Goal: Task Accomplishment & Management: Complete application form

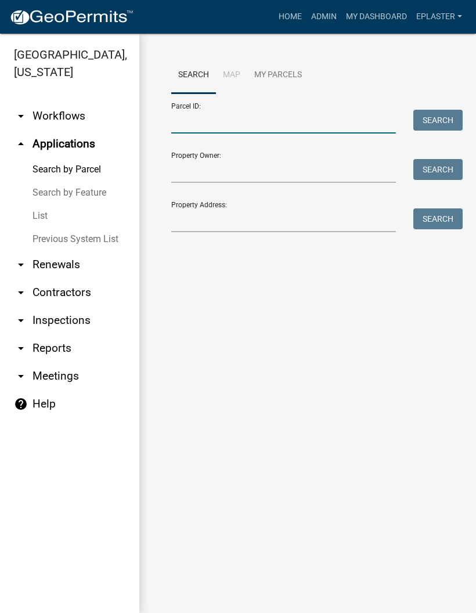
click at [256, 124] on input "Parcel ID:" at bounding box center [283, 122] width 225 height 24
click at [251, 129] on input "Parcel ID:" at bounding box center [283, 122] width 225 height 24
paste input "58000990337000"
type input "58000990337000"
click at [449, 125] on button "Search" at bounding box center [437, 120] width 49 height 21
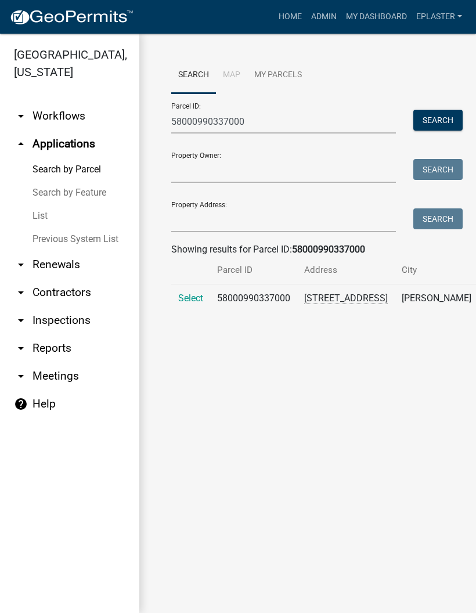
click at [183, 304] on span "Select" at bounding box center [190, 298] width 25 height 11
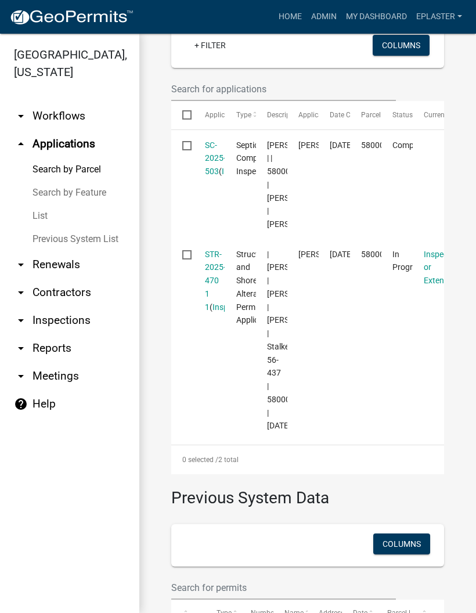
scroll to position [357, 0]
click at [209, 312] on link "STR-2025-470 1 1" at bounding box center [215, 281] width 21 height 62
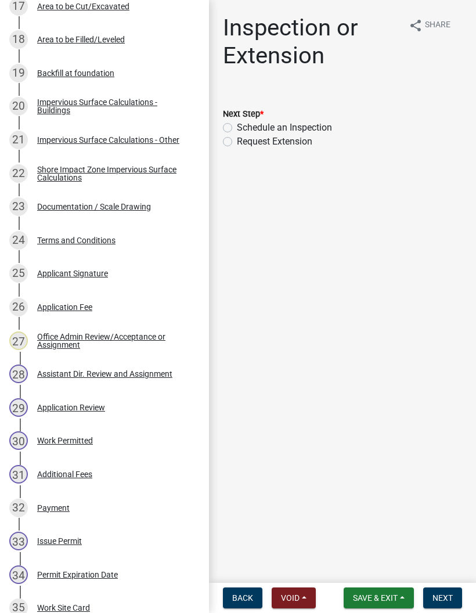
scroll to position [778, 0]
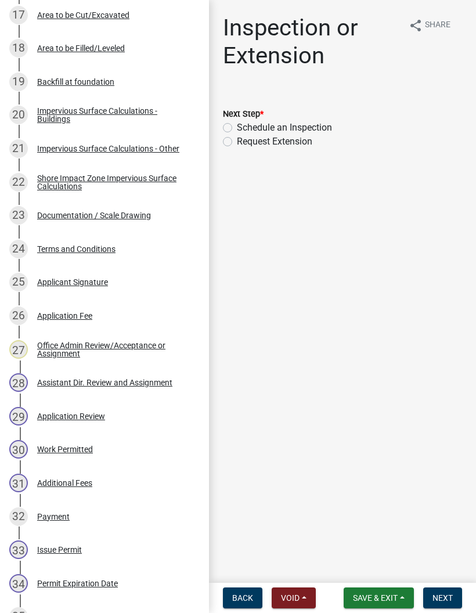
click at [142, 449] on div "30 Work Permitted" at bounding box center [99, 449] width 181 height 19
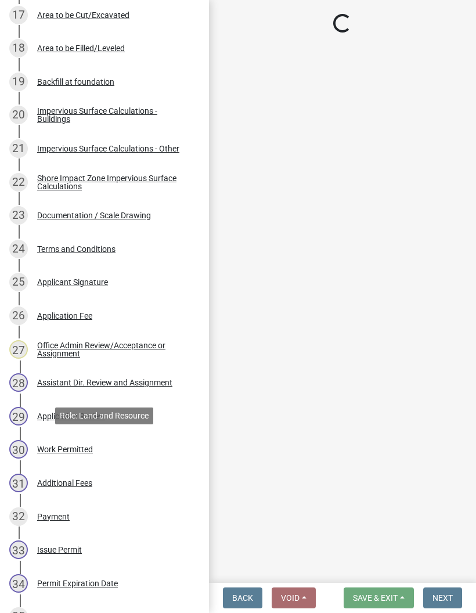
select select "ab2e7446-72a0-49c6-a36a-5181bad2fe68"
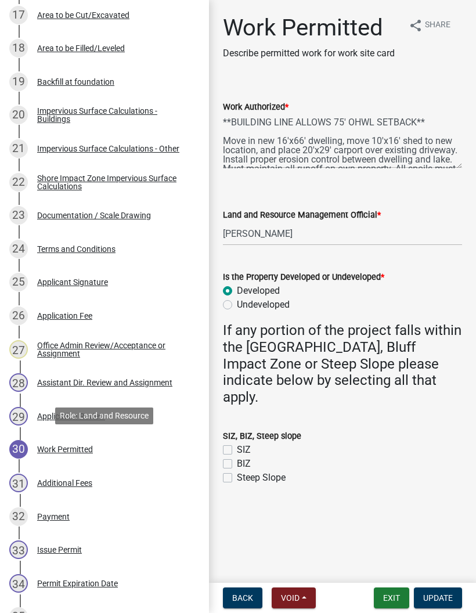
scroll to position [0, 0]
click at [387, 603] on button "Exit" at bounding box center [391, 598] width 35 height 21
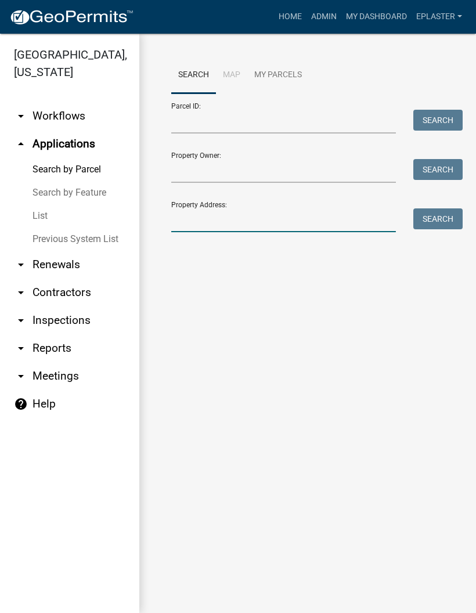
click at [208, 216] on input "Property Address:" at bounding box center [283, 220] width 225 height 24
type input "33333"
click at [456, 224] on button "Search" at bounding box center [437, 218] width 49 height 21
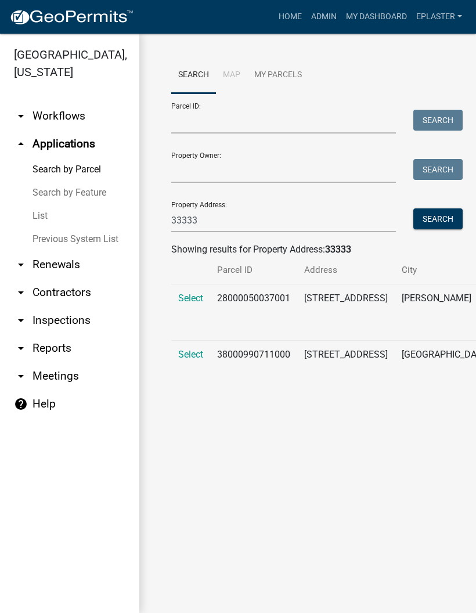
click at [192, 298] on span "Select" at bounding box center [190, 298] width 25 height 11
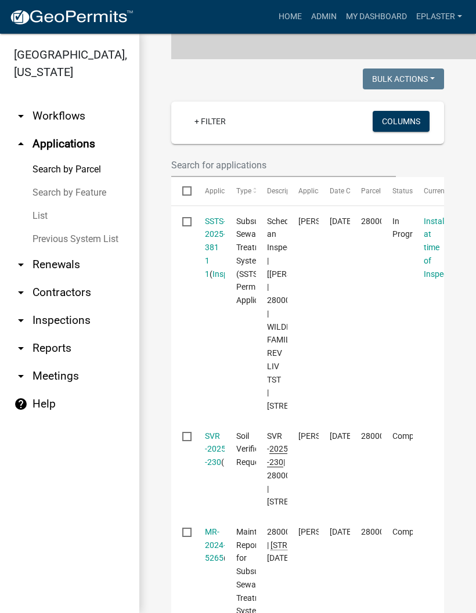
scroll to position [280, 0]
click at [211, 263] on link "SSTS-2025-381 1 1" at bounding box center [215, 248] width 21 height 62
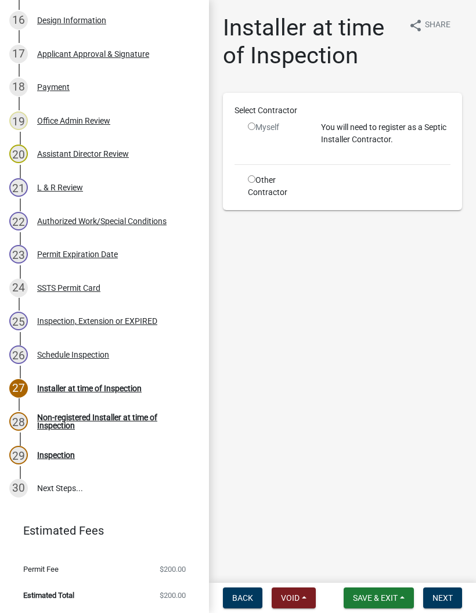
scroll to position [738, 0]
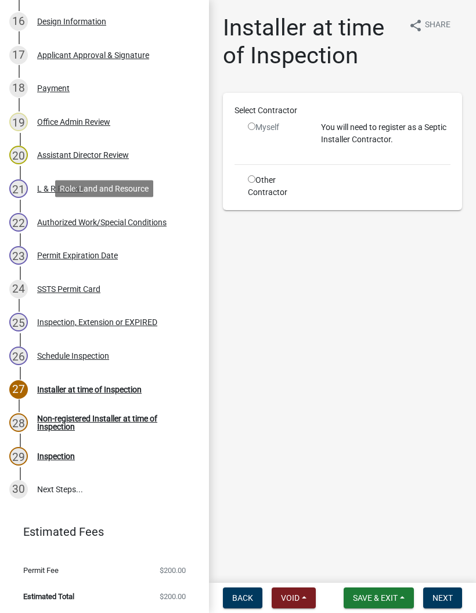
click at [164, 214] on div "22 Authorized Work/Special Conditions" at bounding box center [99, 222] width 181 height 19
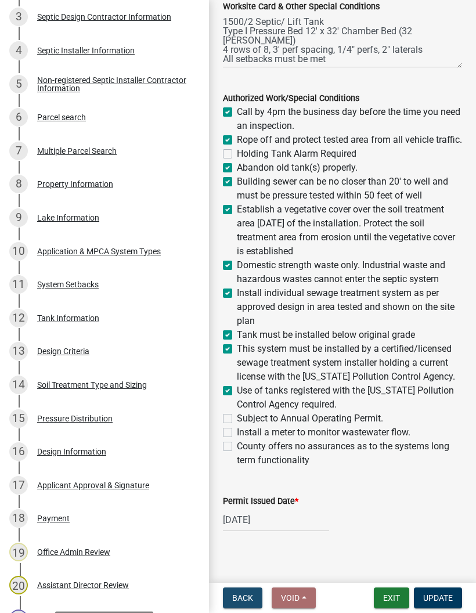
scroll to position [307, 0]
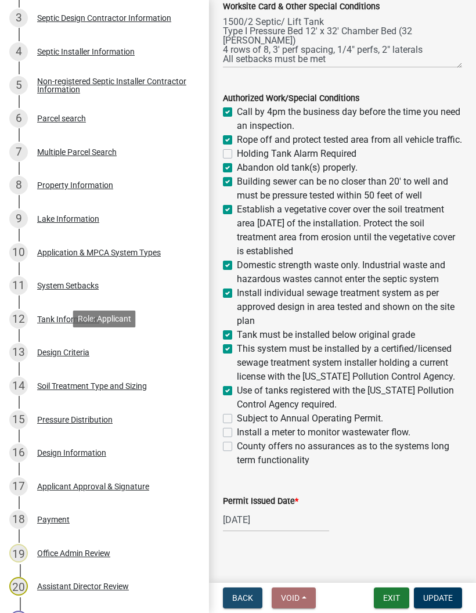
click at [146, 348] on div "13 Design Criteria" at bounding box center [99, 352] width 181 height 19
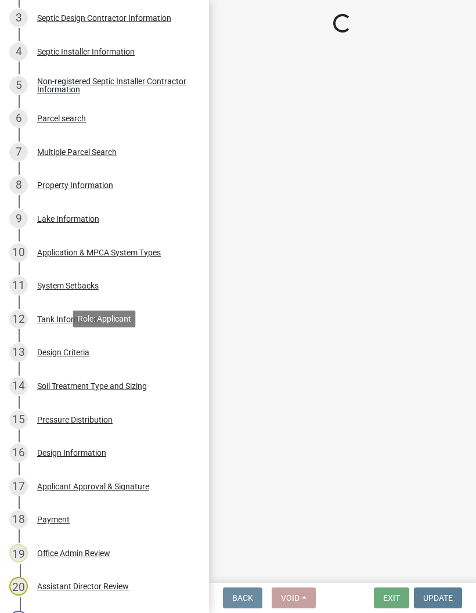
select select "eaa6e4cf-be76-4366-bfe5-e87acfaaf3f4"
select select "f37be776-9ffe-4072-8cbd-7112b1ba2642"
select select "77ed3ba4-a6d5-4048-ab27-59c0bc717e6e"
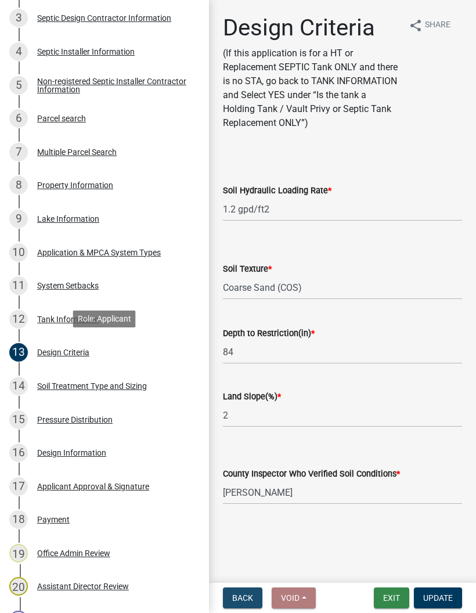
click at [387, 600] on button "Exit" at bounding box center [391, 598] width 35 height 21
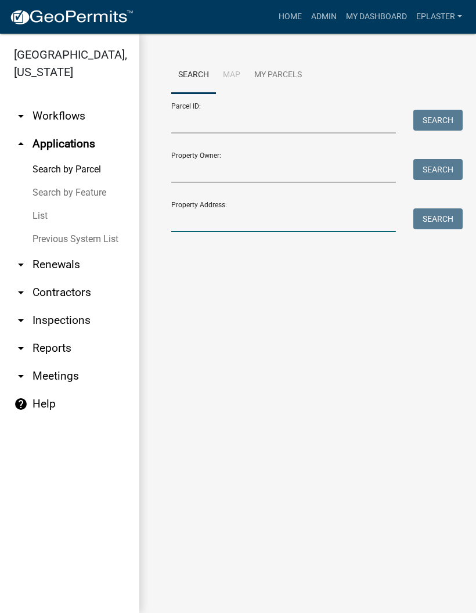
click at [242, 225] on input "Property Address:" at bounding box center [283, 220] width 225 height 24
type input "20632"
click at [455, 218] on button "Search" at bounding box center [437, 218] width 49 height 21
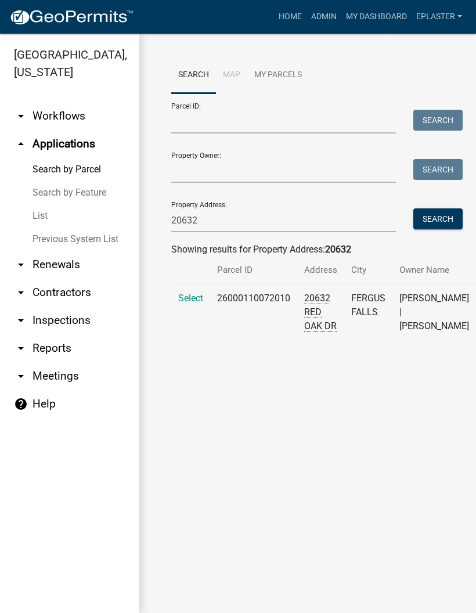
click at [181, 304] on span "Select" at bounding box center [190, 298] width 25 height 11
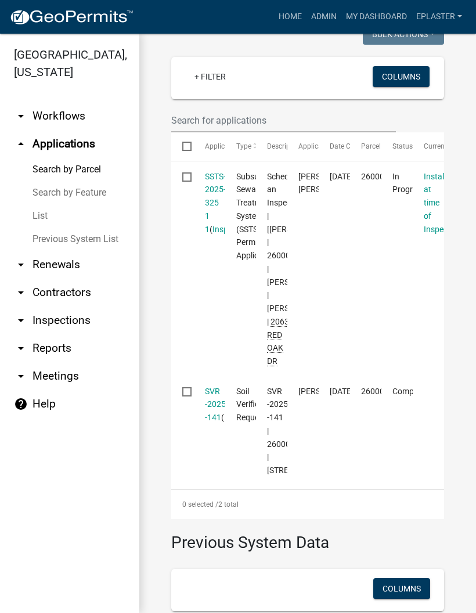
scroll to position [395, 0]
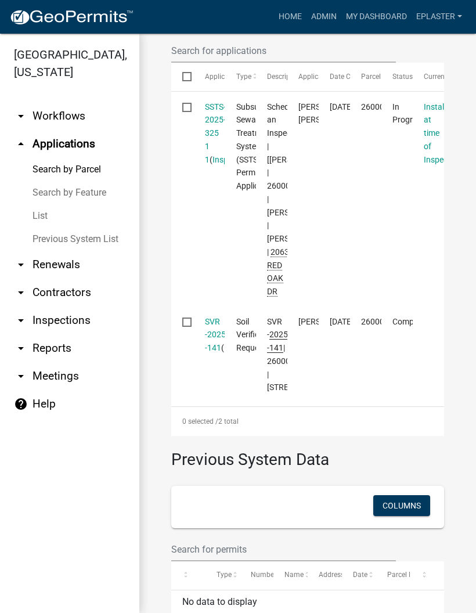
click at [217, 143] on link "SSTS-2025-325 1 1" at bounding box center [215, 133] width 21 height 62
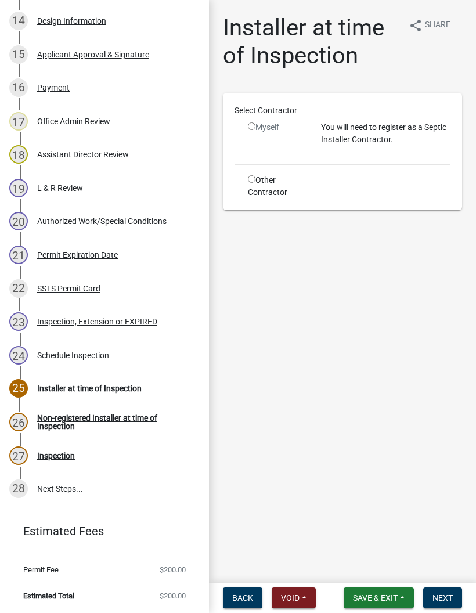
scroll to position [671, 0]
click at [170, 217] on div "20 Authorized Work/Special Conditions" at bounding box center [99, 222] width 181 height 19
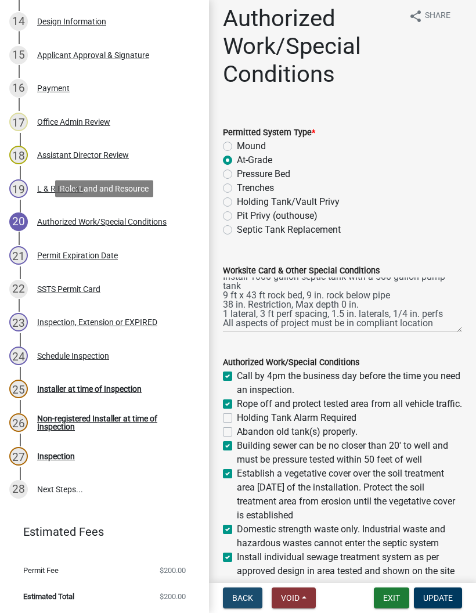
scroll to position [12, 0]
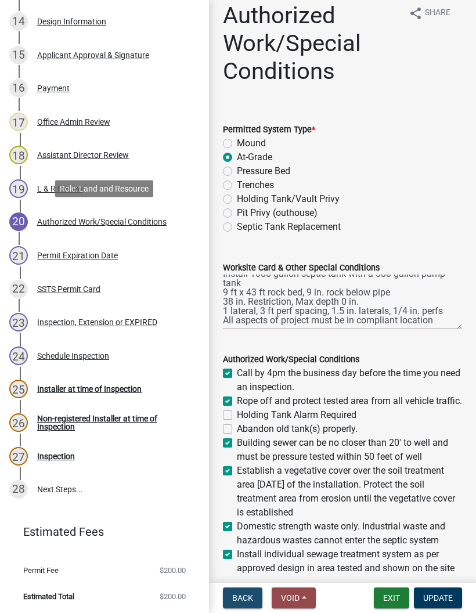
click at [390, 599] on button "Exit" at bounding box center [391, 598] width 35 height 21
